Goal: Task Accomplishment & Management: Manage account settings

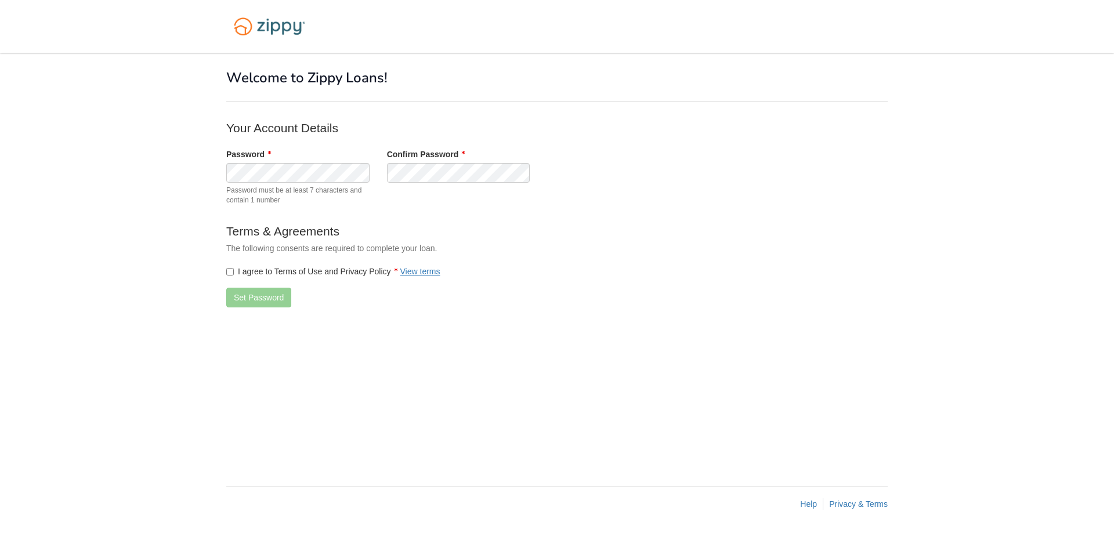
click at [235, 273] on label "I agree to Terms of Use and Privacy Policy View terms" at bounding box center [333, 272] width 214 height 12
click at [274, 302] on button "Set Password" at bounding box center [258, 298] width 65 height 20
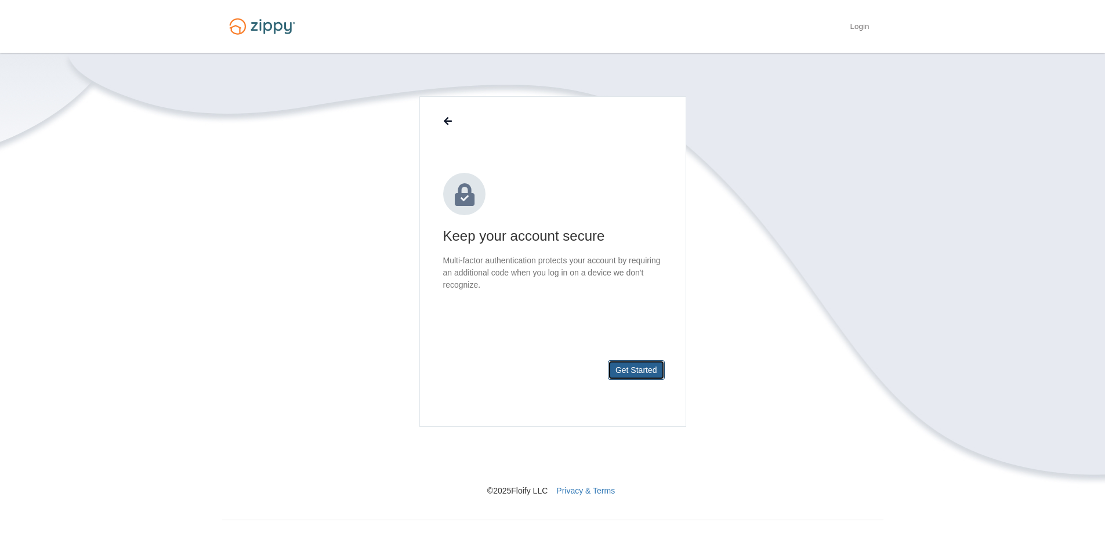
click at [645, 375] on button "Get Started" at bounding box center [636, 370] width 57 height 20
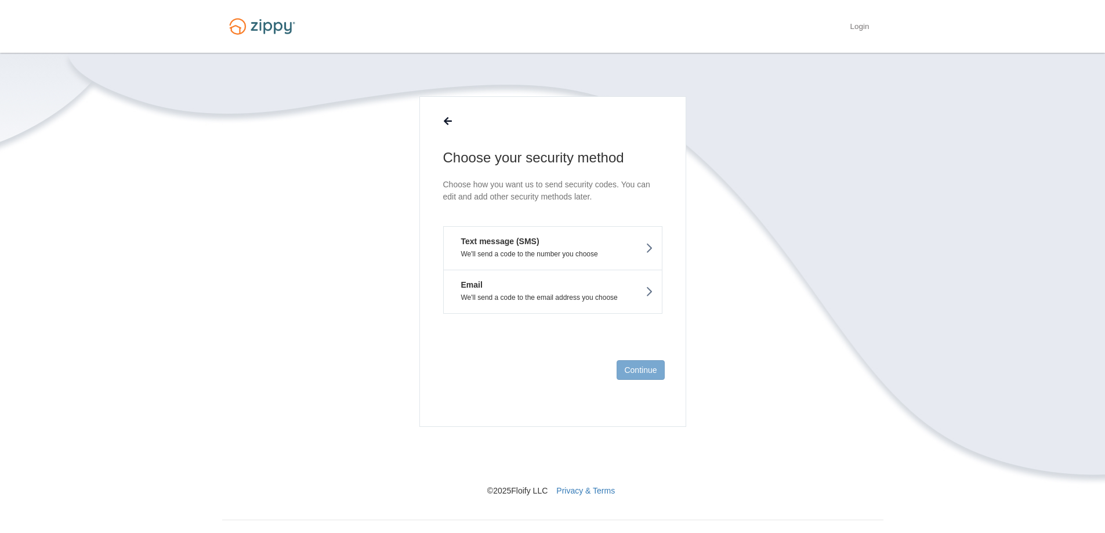
click at [591, 253] on p "We'll send a code to the number you choose" at bounding box center [553, 254] width 201 height 8
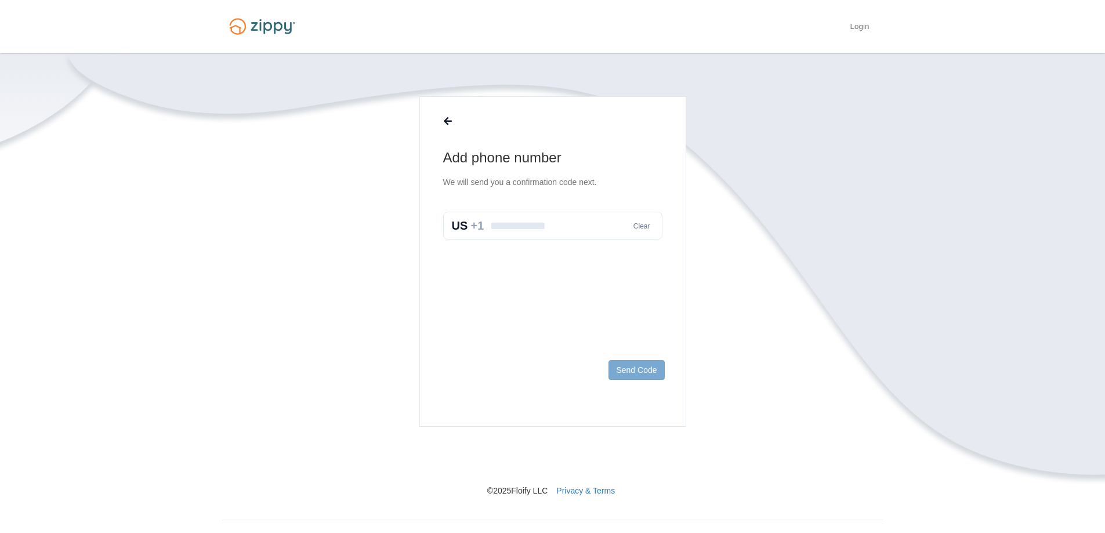
click at [569, 220] on input "text" at bounding box center [552, 226] width 219 height 28
type input "**********"
click at [654, 369] on button "Send Code" at bounding box center [637, 370] width 56 height 20
click at [553, 237] on input "text" at bounding box center [552, 238] width 219 height 28
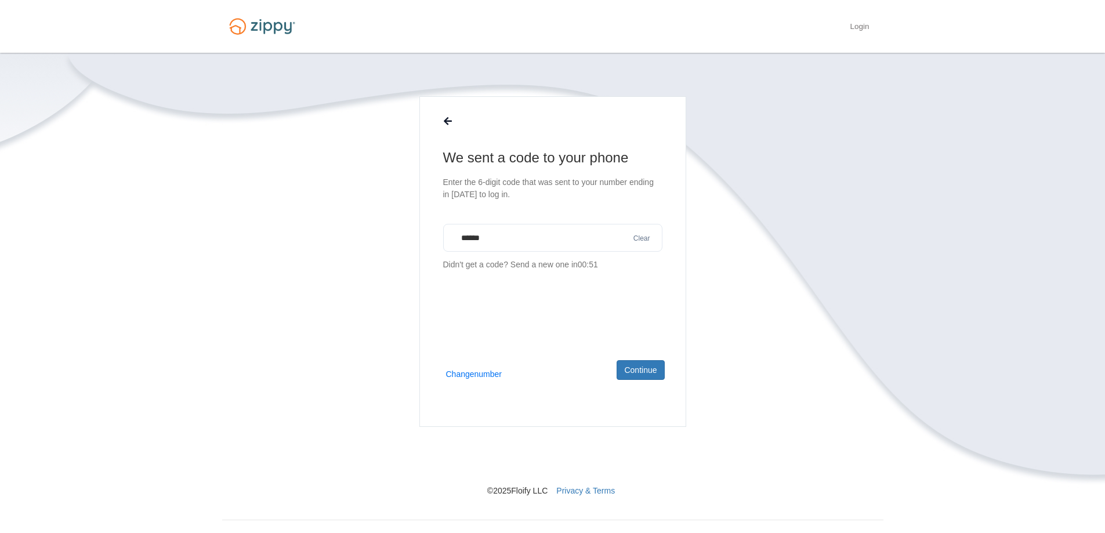
type input "******"
click at [647, 372] on button "Continue" at bounding box center [641, 370] width 48 height 20
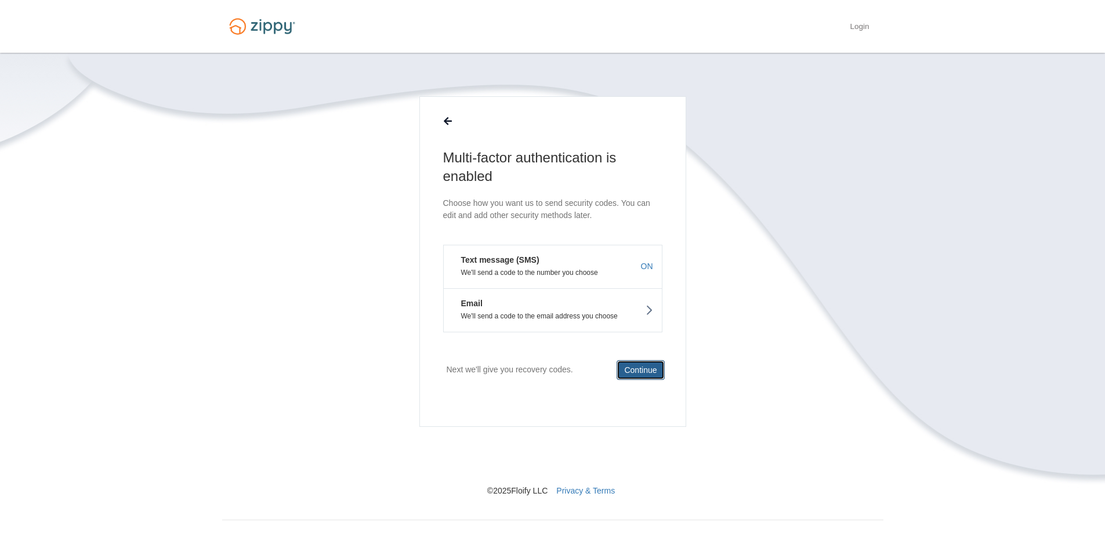
click at [656, 373] on button "Continue" at bounding box center [641, 370] width 48 height 20
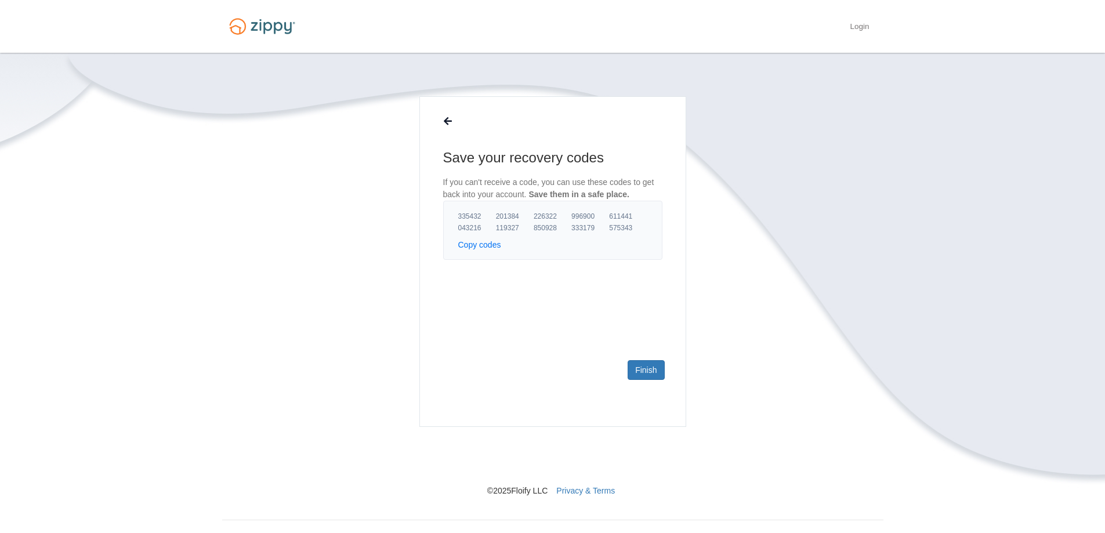
click at [710, 281] on section "Save your recovery codes If you can't receive a code, you can use these codes t…" at bounding box center [552, 296] width 661 height 400
click at [659, 361] on link "Finish" at bounding box center [646, 370] width 37 height 20
